Goal: Task Accomplishment & Management: Manage account settings

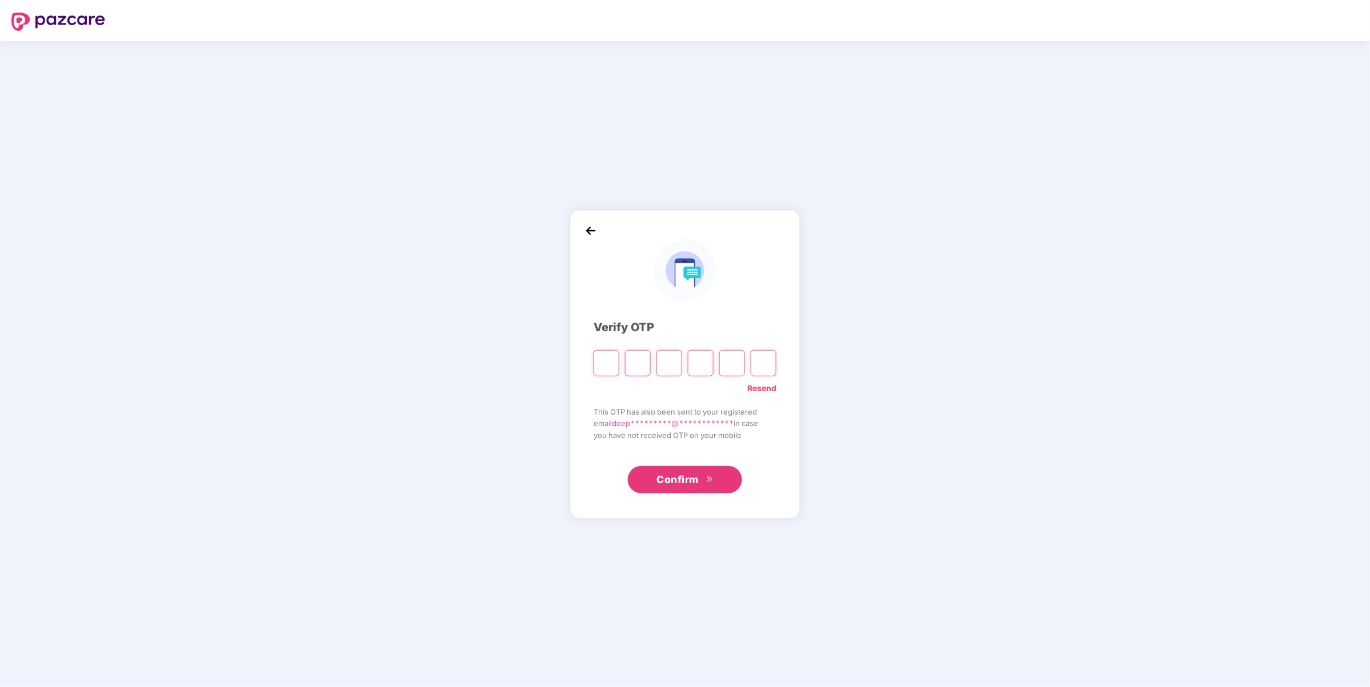
type input "*"
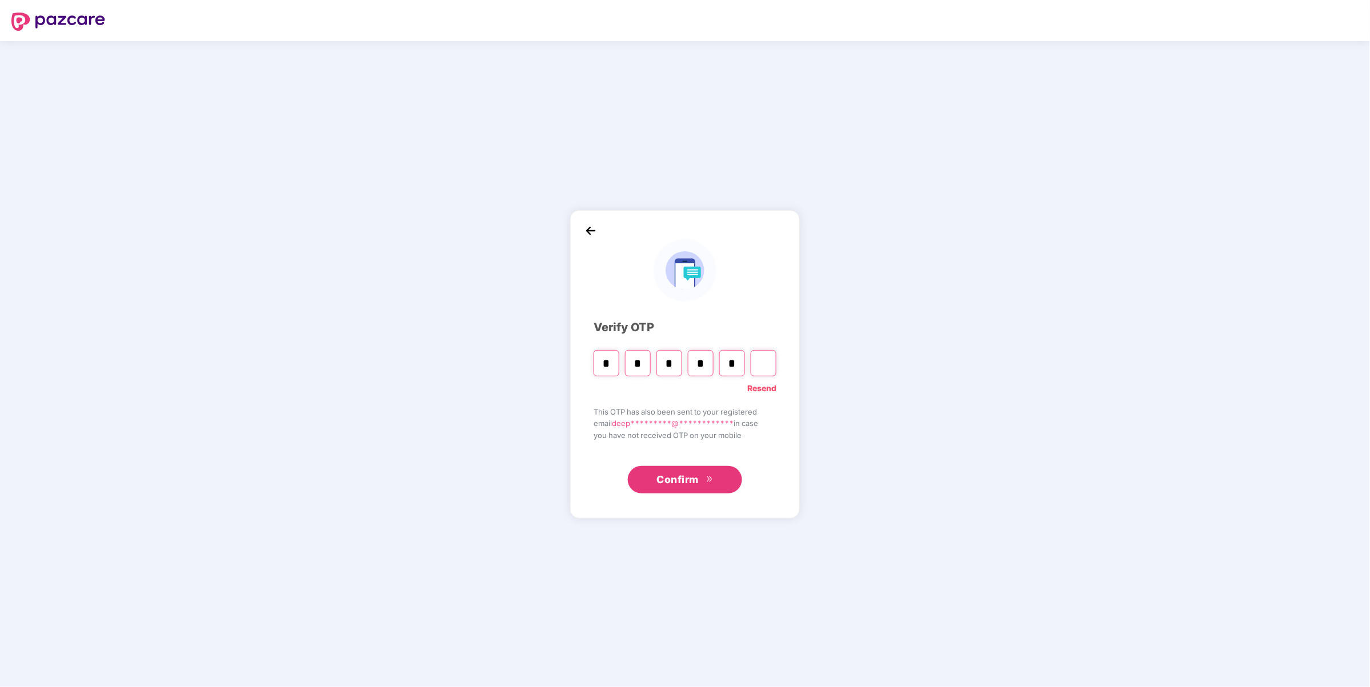
type input "*"
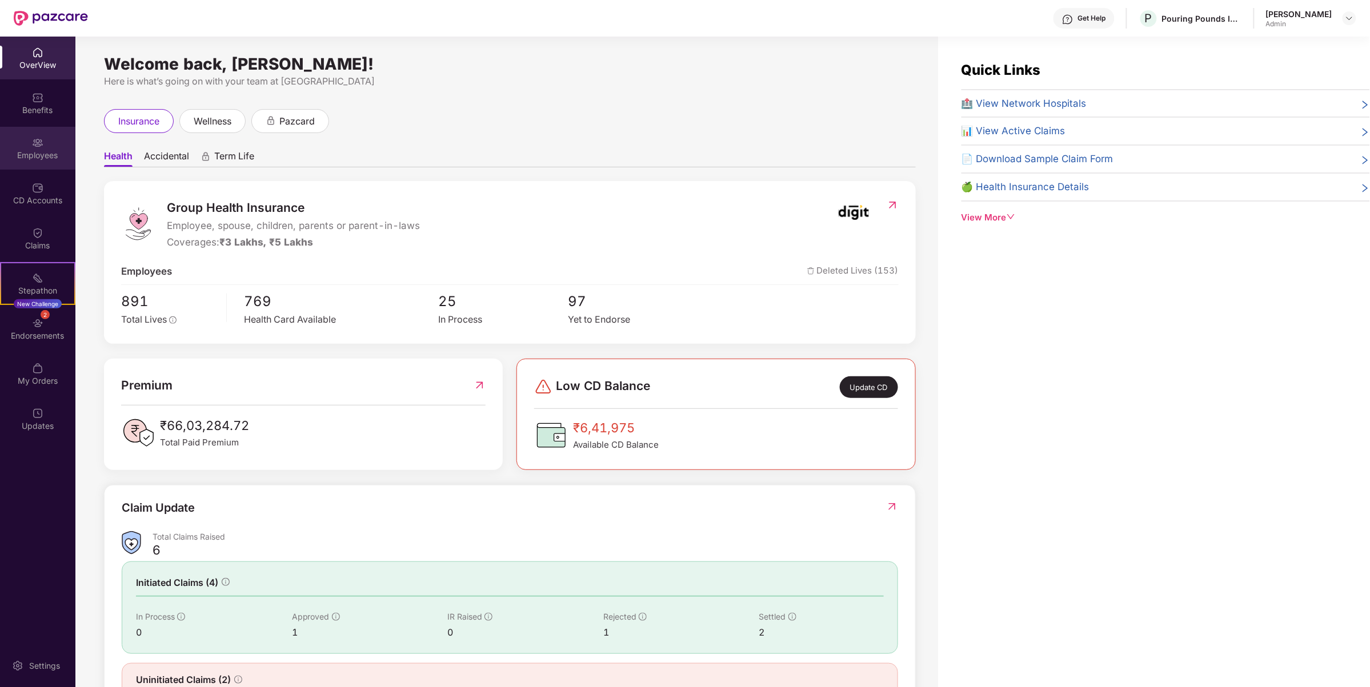
click at [34, 142] on img at bounding box center [37, 142] width 11 height 11
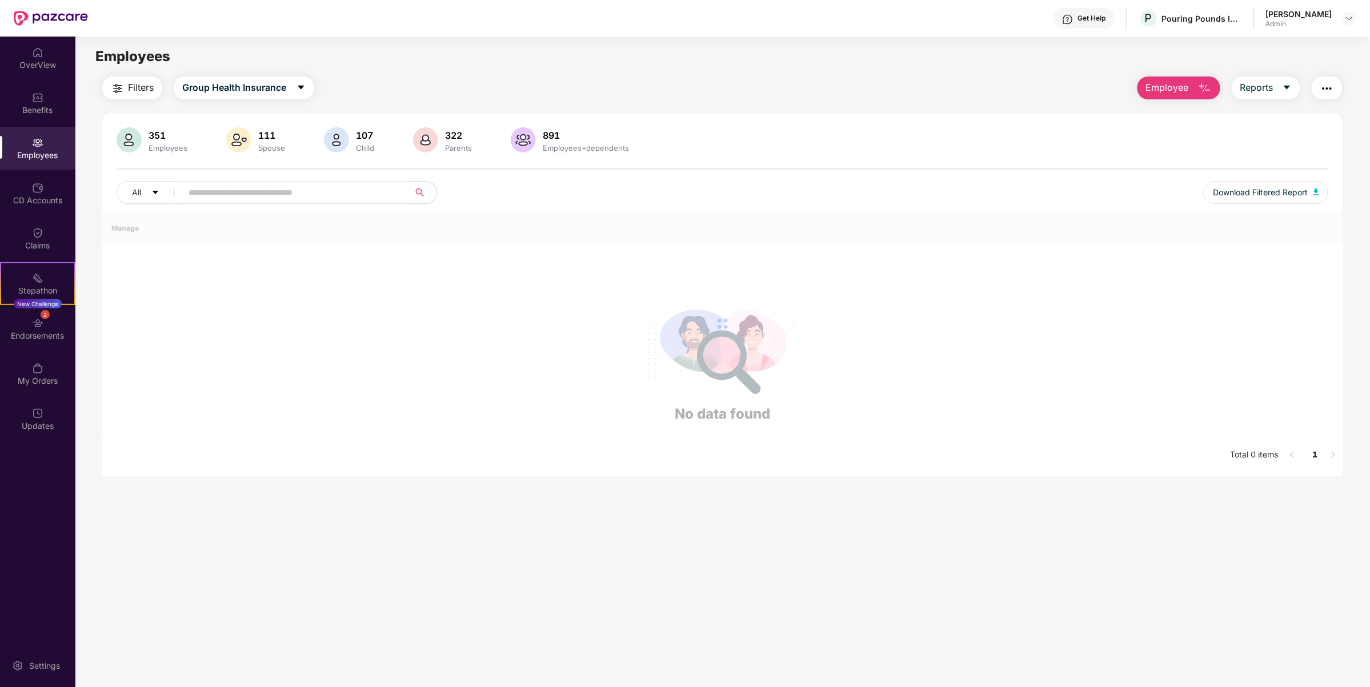
click at [227, 198] on input "text" at bounding box center [291, 192] width 205 height 17
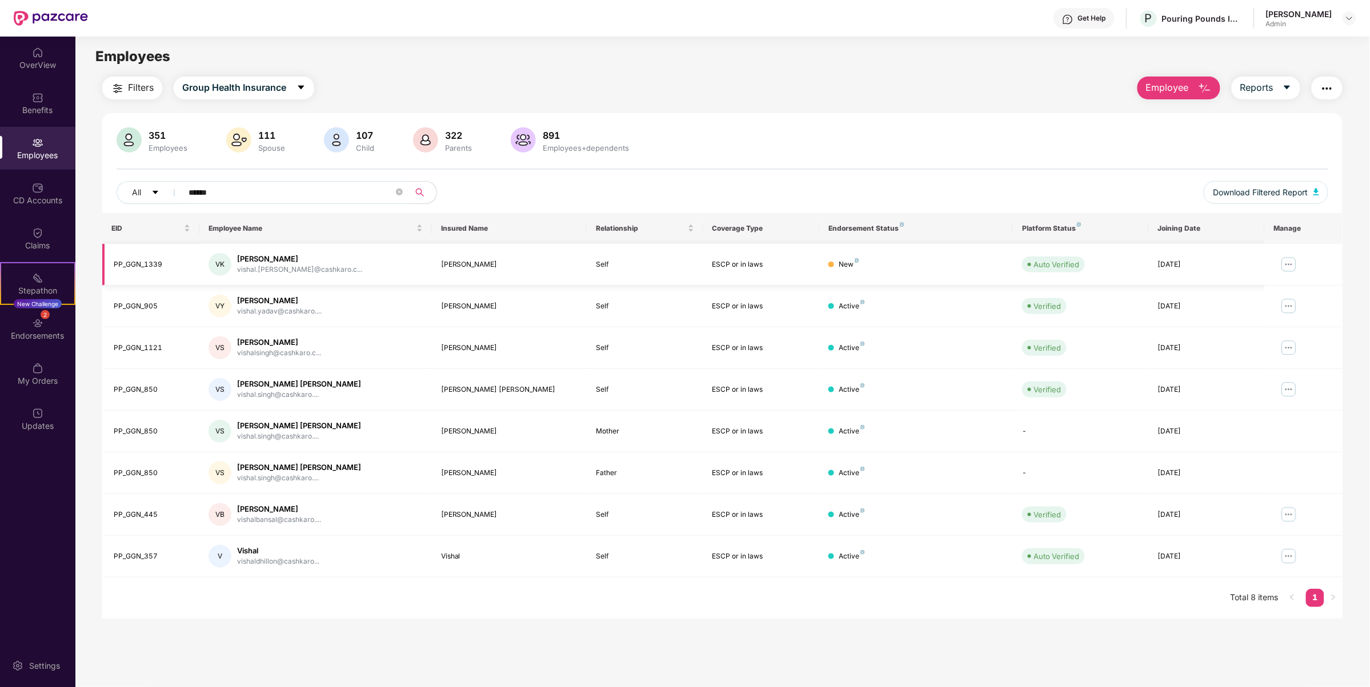
type input "******"
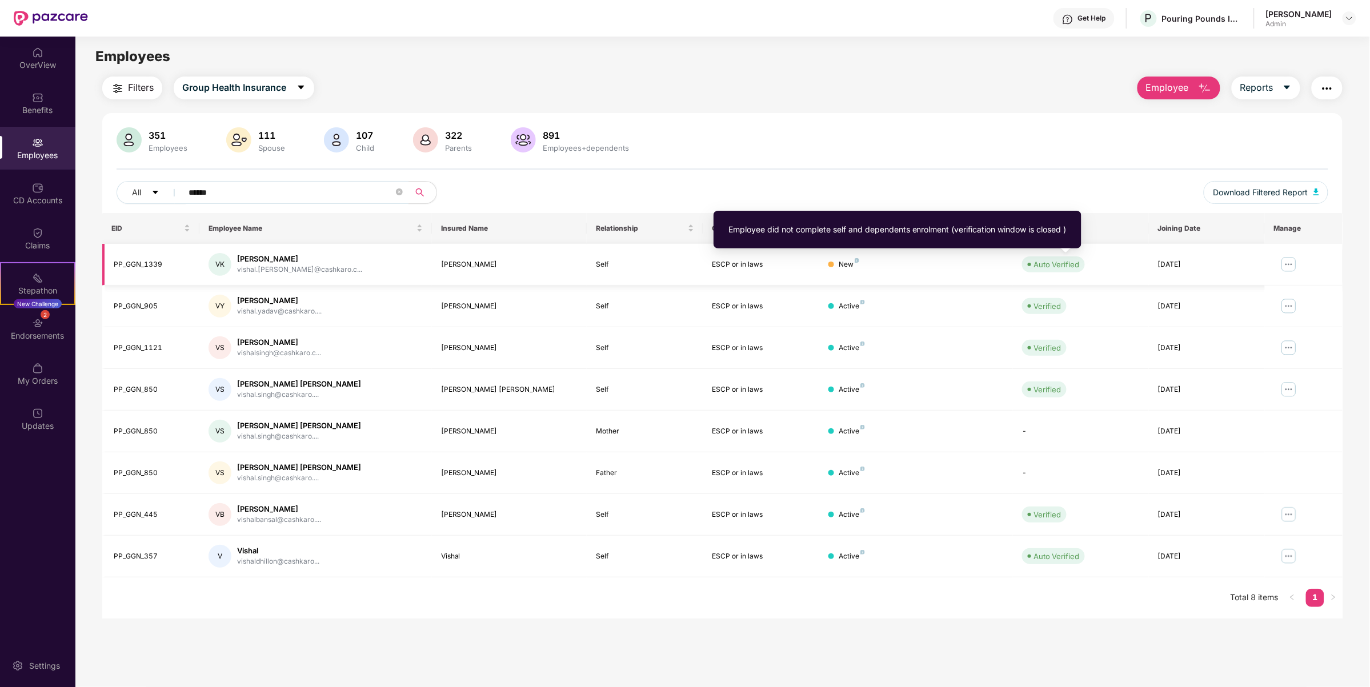
click at [1043, 263] on div "Auto Verified" at bounding box center [1056, 264] width 46 height 11
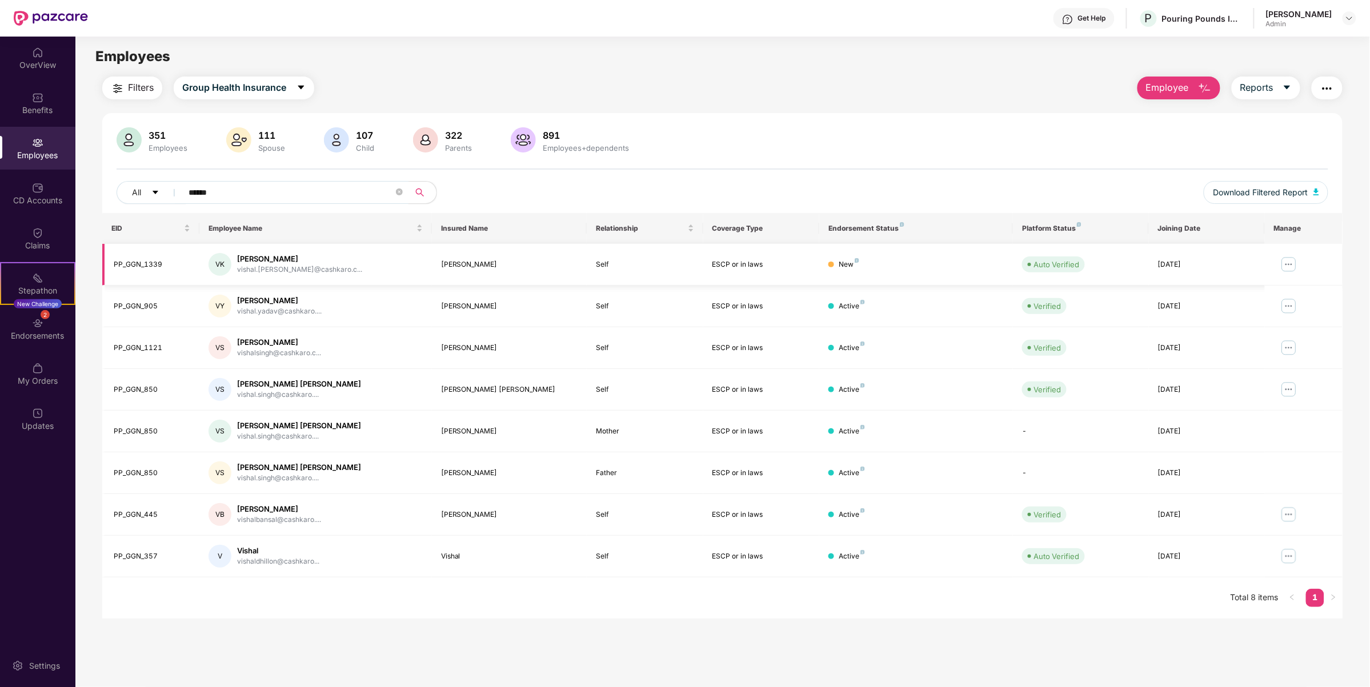
click at [1284, 263] on img at bounding box center [1289, 264] width 18 height 18
click at [1178, 296] on div "Manage Employee & Dependents" at bounding box center [1218, 292] width 130 height 13
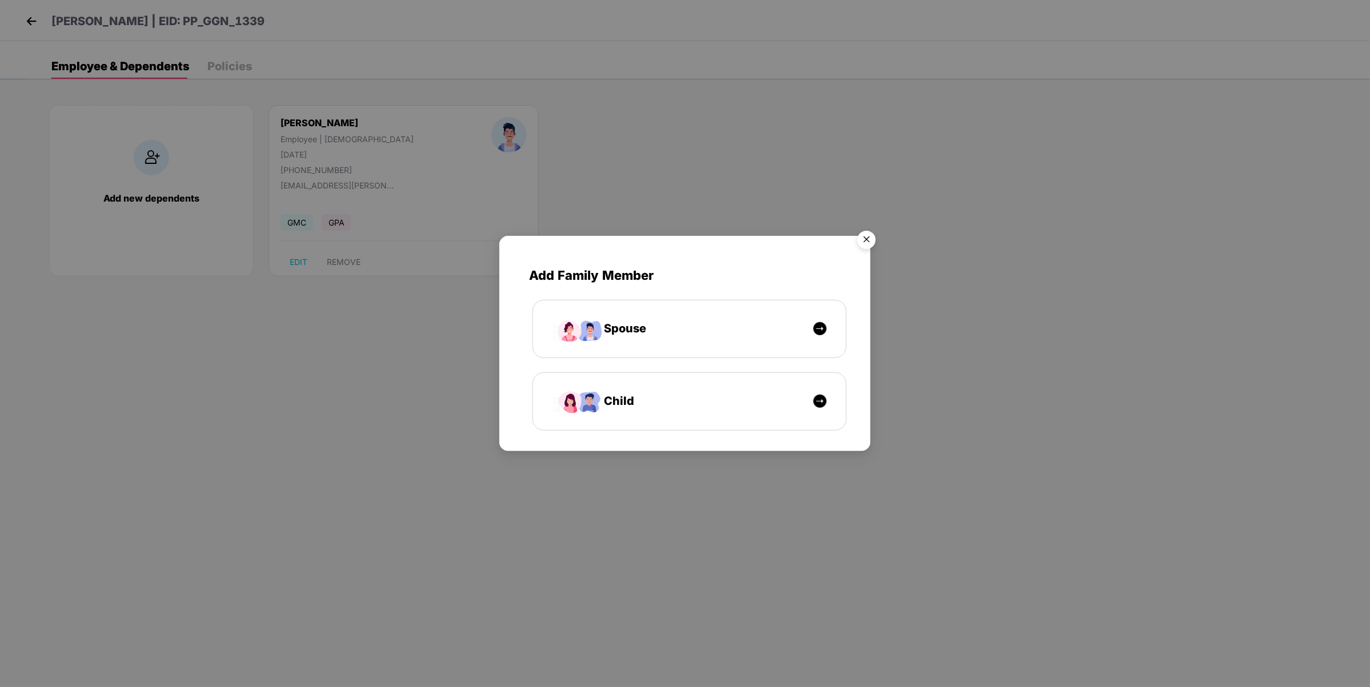
click at [870, 233] on img "Close" at bounding box center [867, 242] width 32 height 32
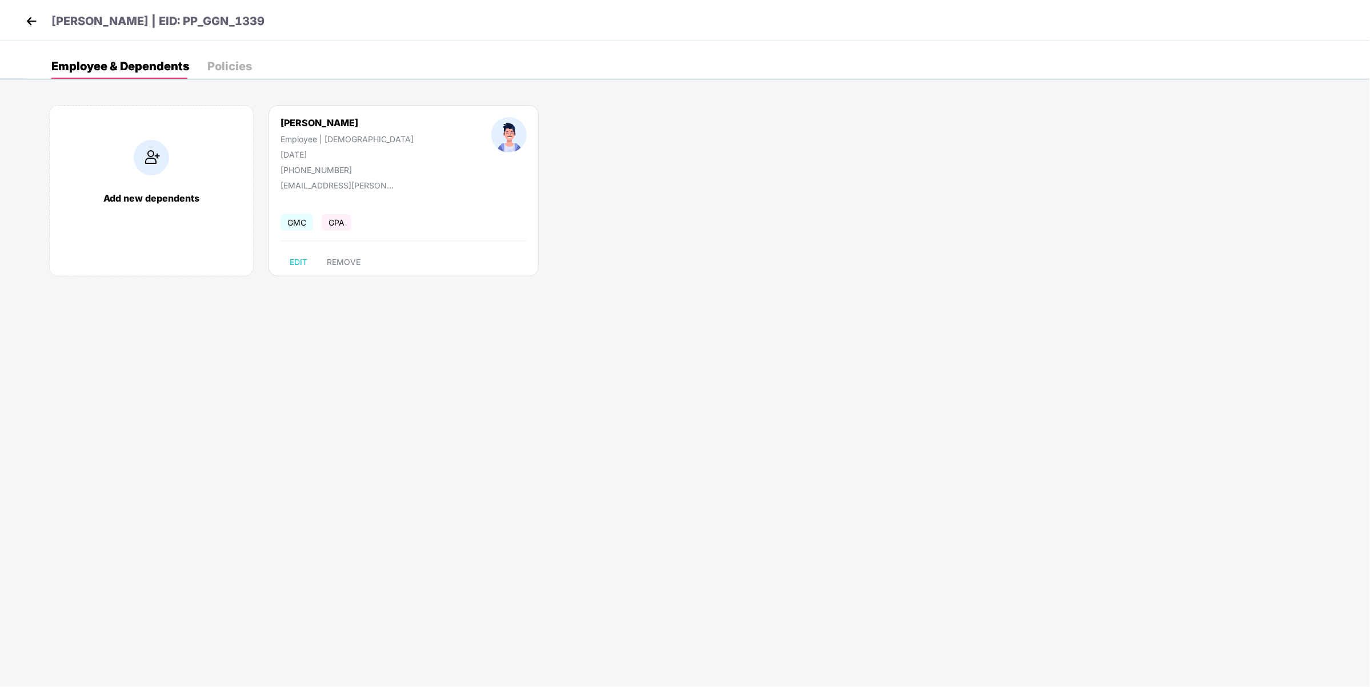
click at [163, 171] on img at bounding box center [151, 157] width 35 height 35
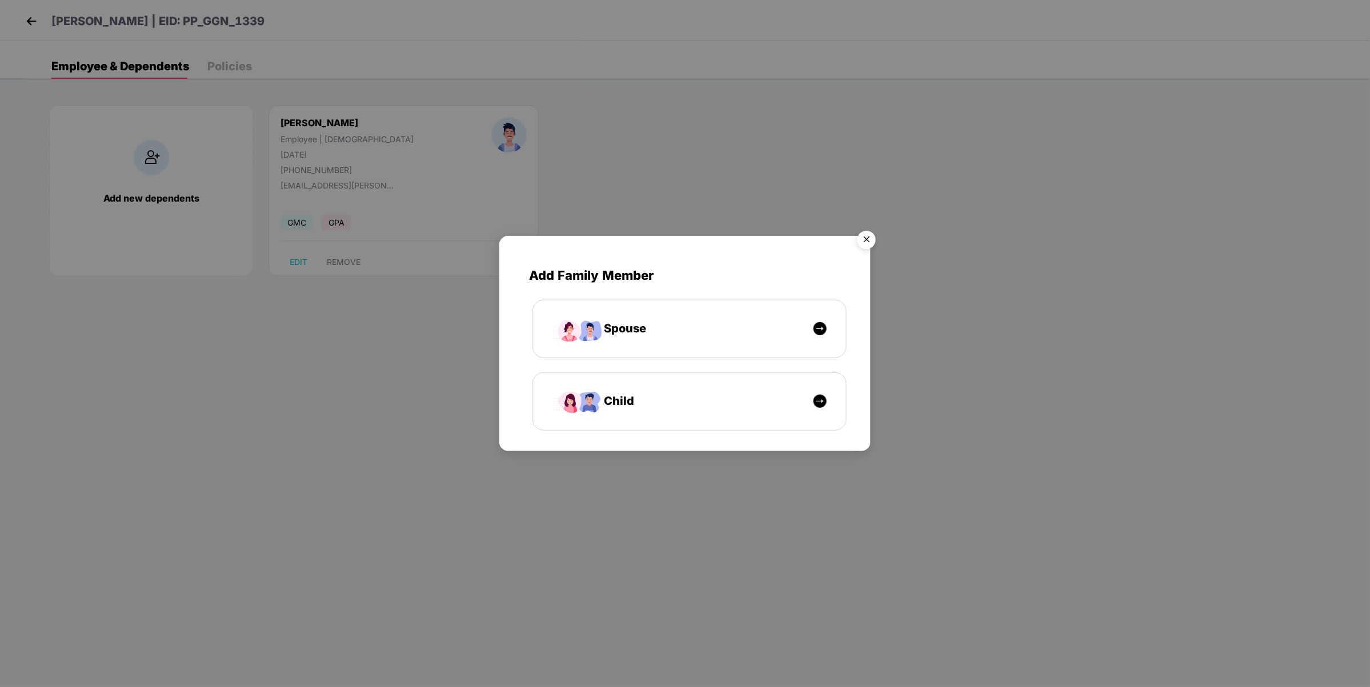
click at [866, 238] on img "Close" at bounding box center [867, 242] width 32 height 32
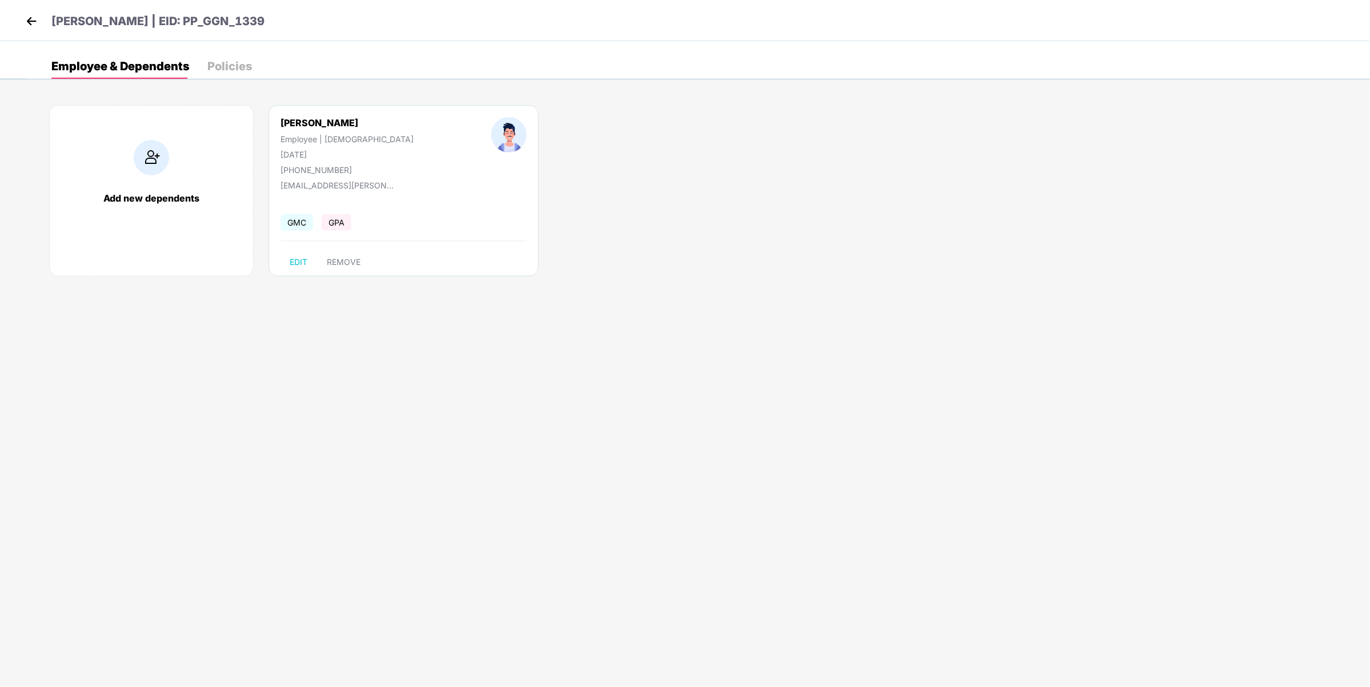
click at [23, 24] on img at bounding box center [31, 21] width 17 height 17
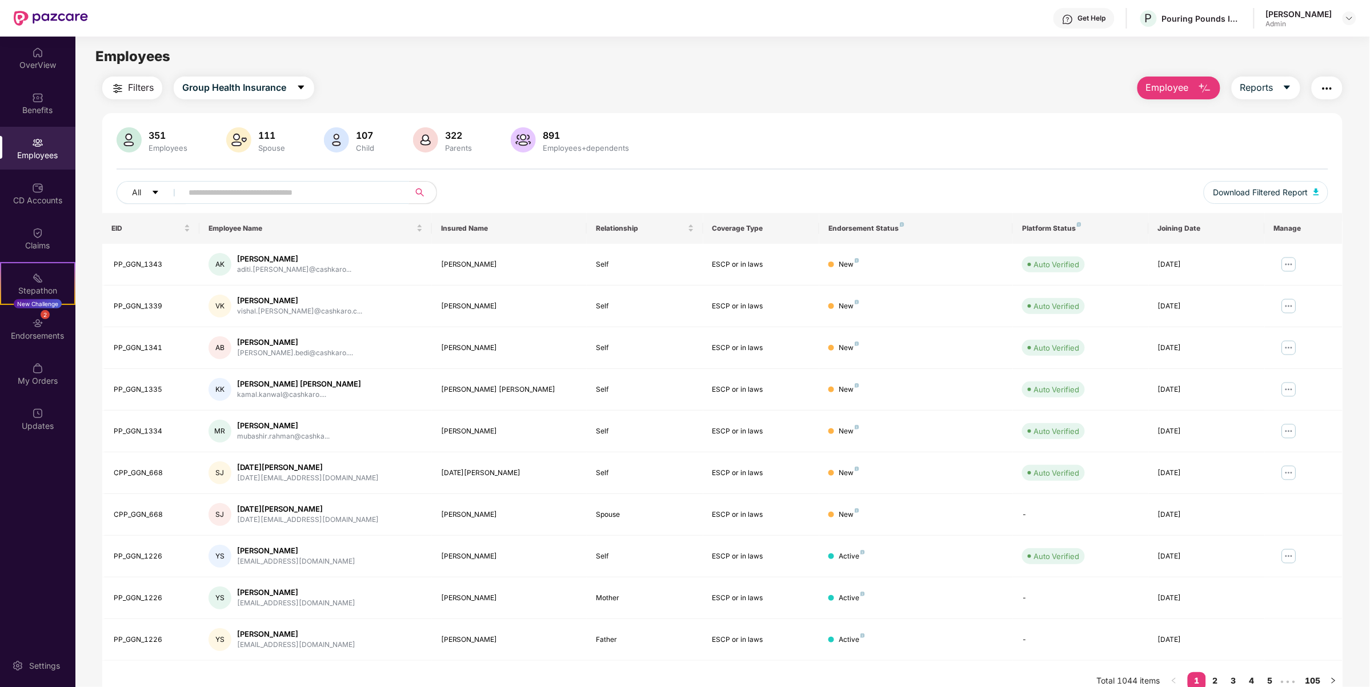
click at [223, 184] on input "text" at bounding box center [291, 192] width 205 height 17
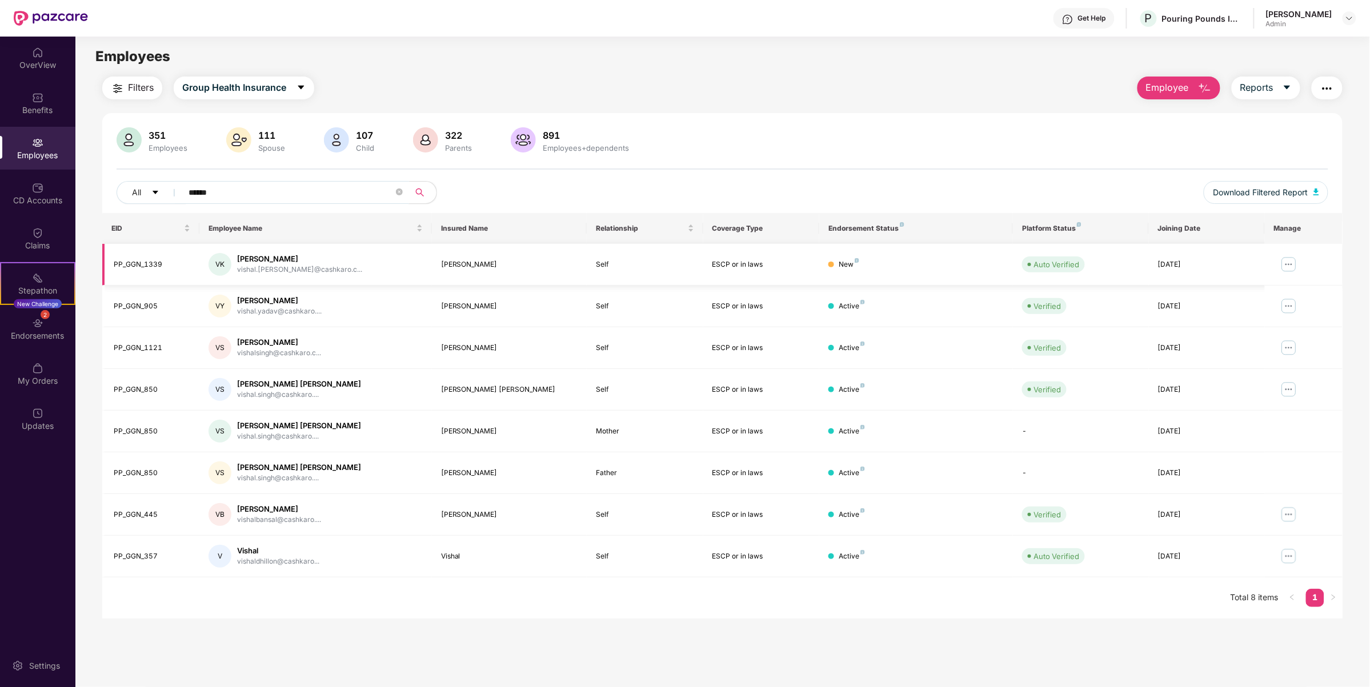
type input "******"
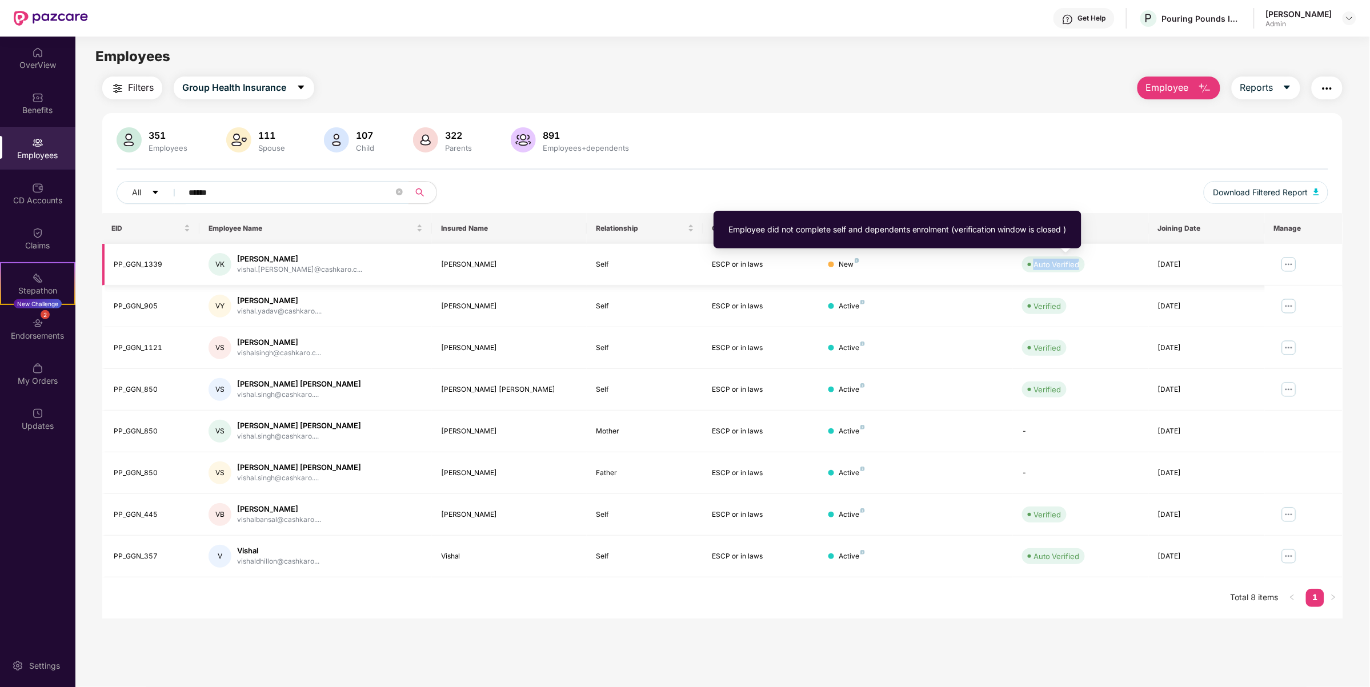
drag, startPoint x: 1080, startPoint y: 272, endPoint x: 1027, endPoint y: 269, distance: 52.6
click at [1027, 269] on div "Auto Verified" at bounding box center [1080, 264] width 117 height 16
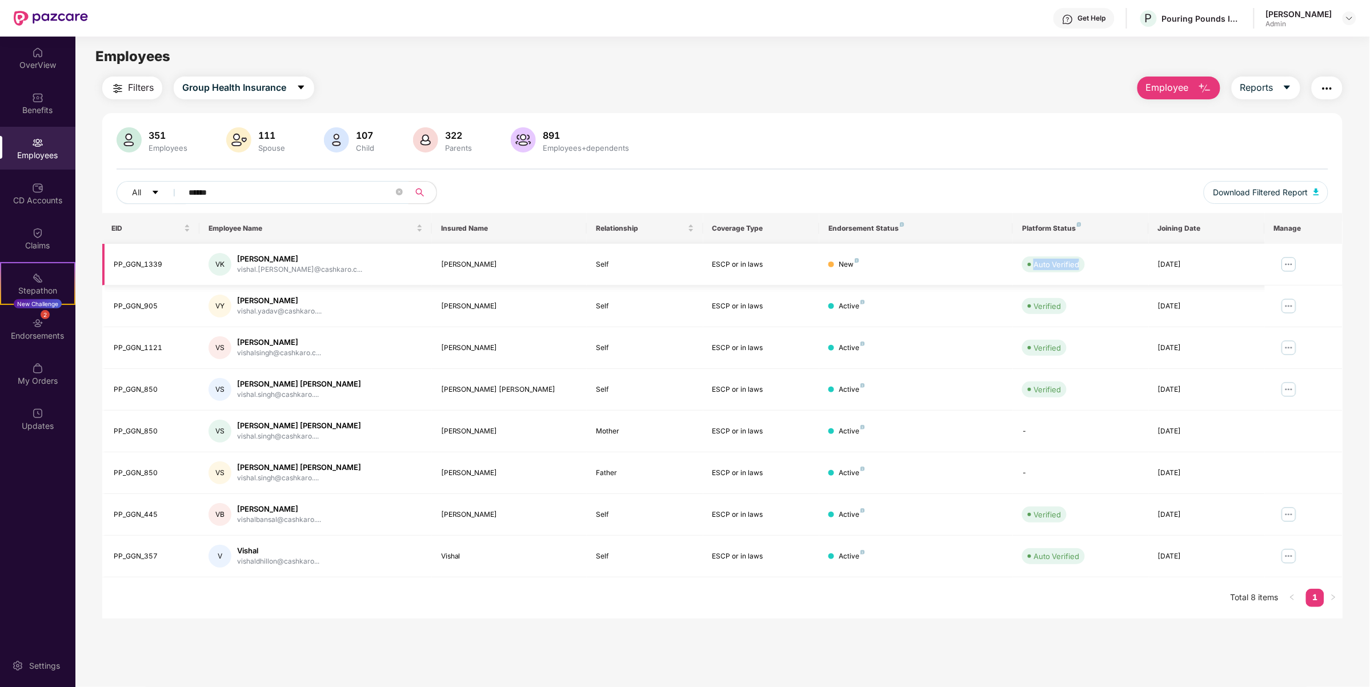
click at [1289, 271] on img at bounding box center [1289, 264] width 18 height 18
click at [1254, 295] on div "Manage Employee & Dependents" at bounding box center [1218, 292] width 130 height 13
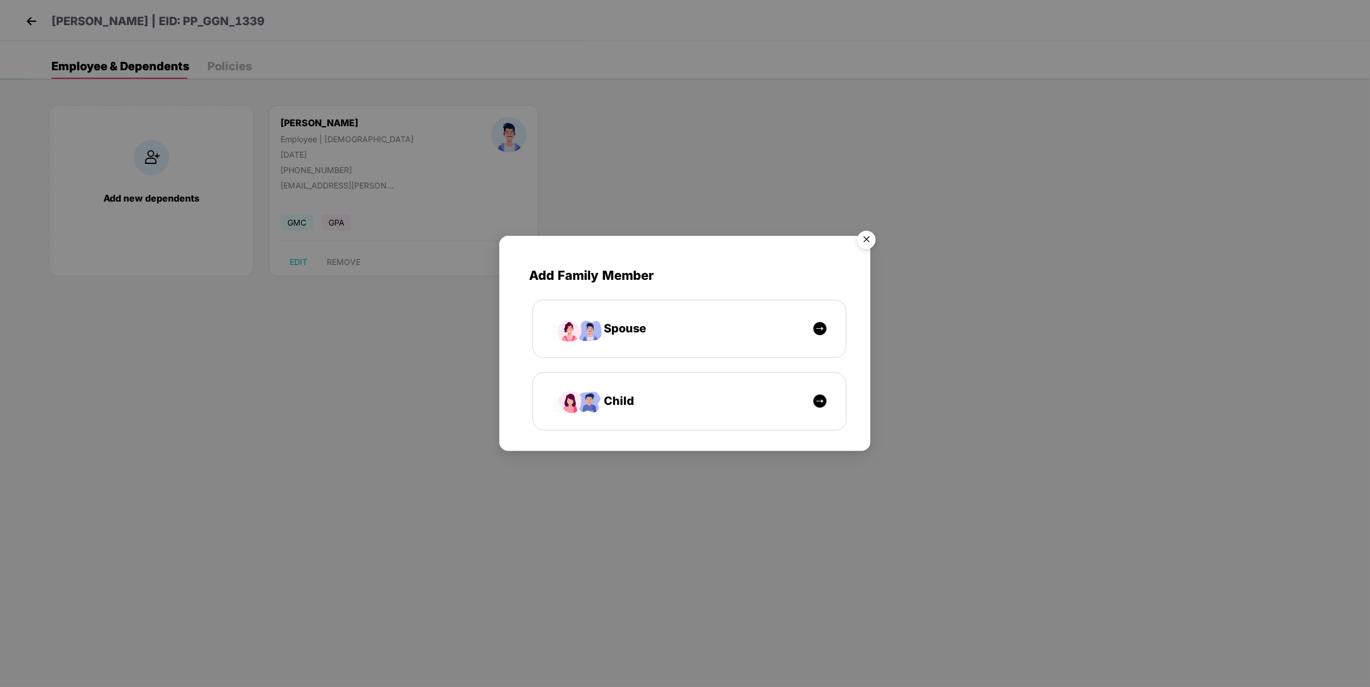
click at [870, 233] on img "Close" at bounding box center [867, 242] width 32 height 32
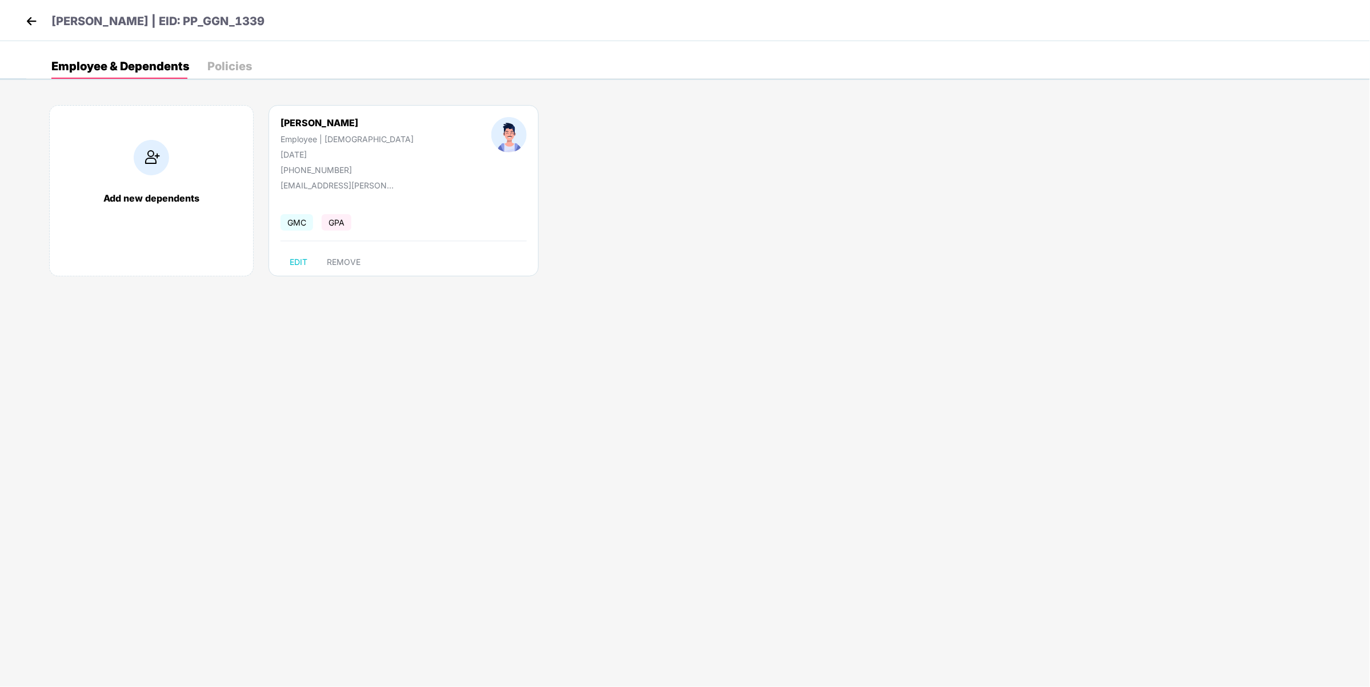
click at [235, 73] on div "Policies" at bounding box center [229, 66] width 45 height 25
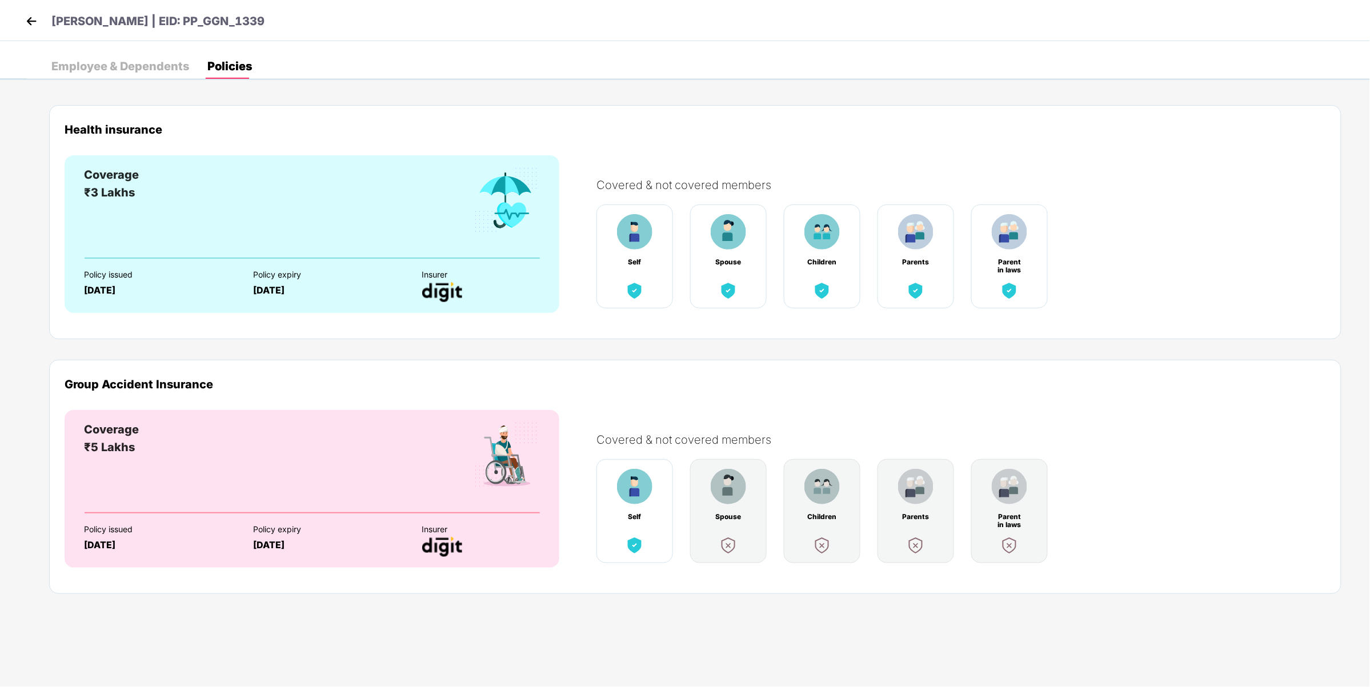
click at [40, 18] on header "[PERSON_NAME] | EID: PP_GGN_1339" at bounding box center [144, 23] width 242 height 21
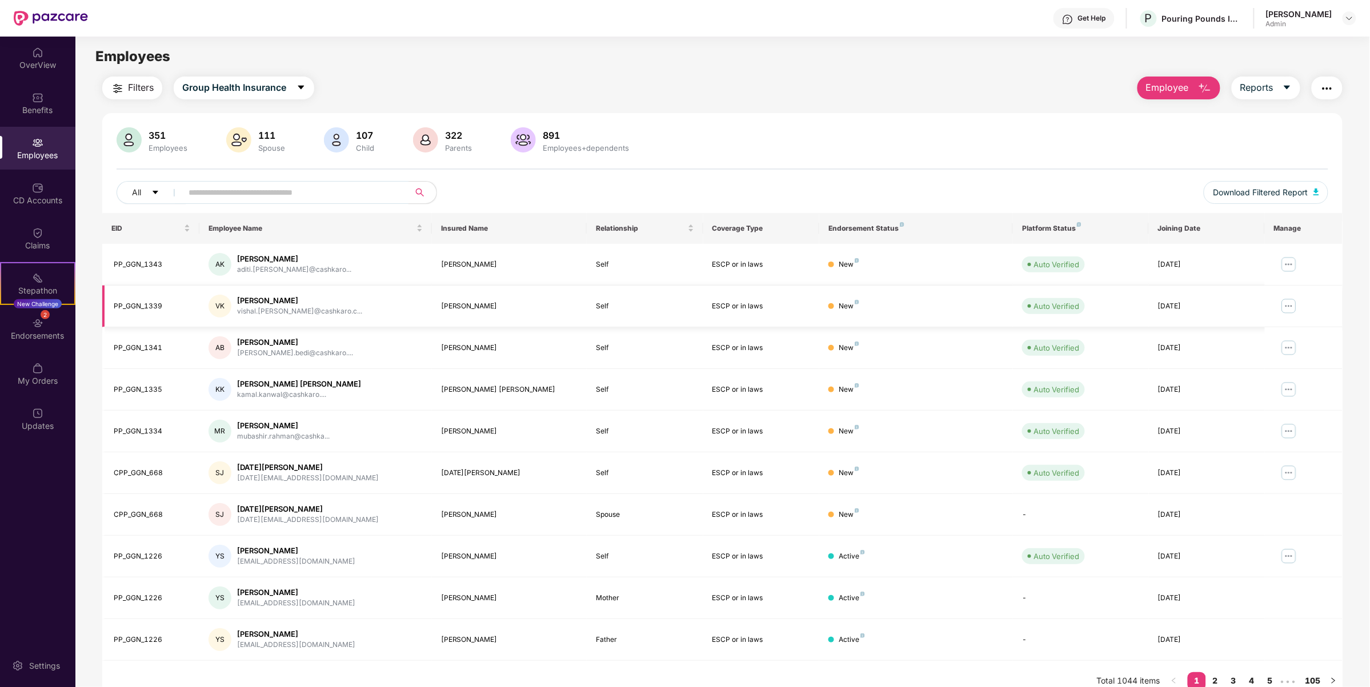
click at [1289, 306] on img at bounding box center [1289, 306] width 18 height 18
click at [1243, 330] on div "Manage Employee & Dependents" at bounding box center [1218, 334] width 130 height 13
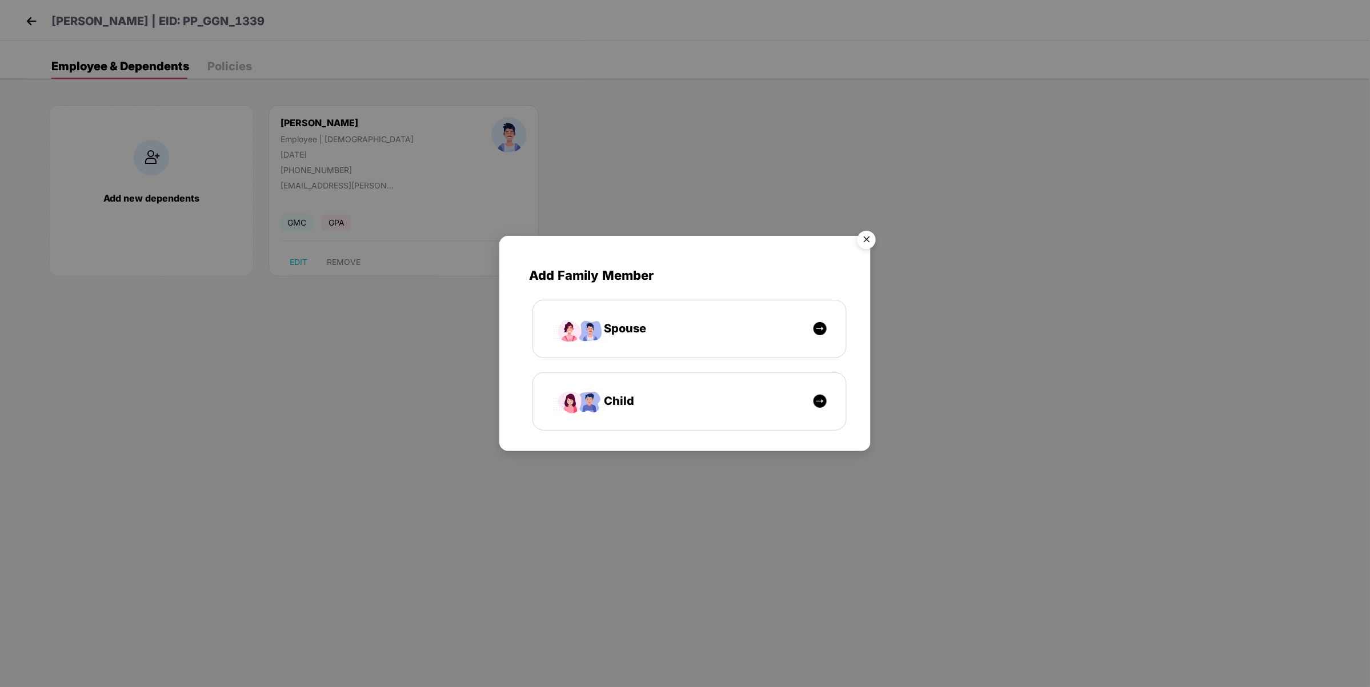
drag, startPoint x: 877, startPoint y: 231, endPoint x: 869, endPoint y: 235, distance: 9.2
click at [876, 231] on img "Close" at bounding box center [867, 242] width 32 height 32
